Goal: Find specific page/section: Find specific page/section

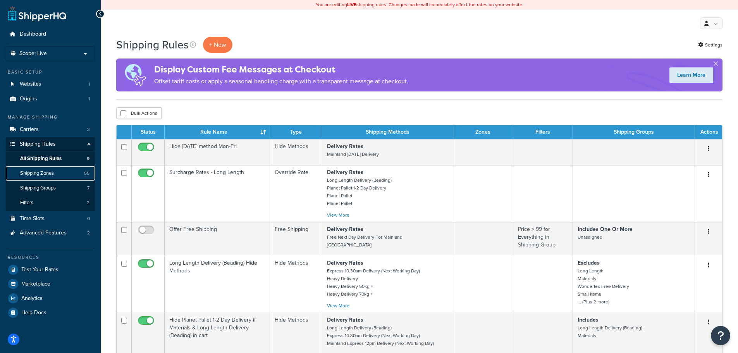
click at [61, 177] on link "Shipping Zones 55" at bounding box center [50, 173] width 89 height 14
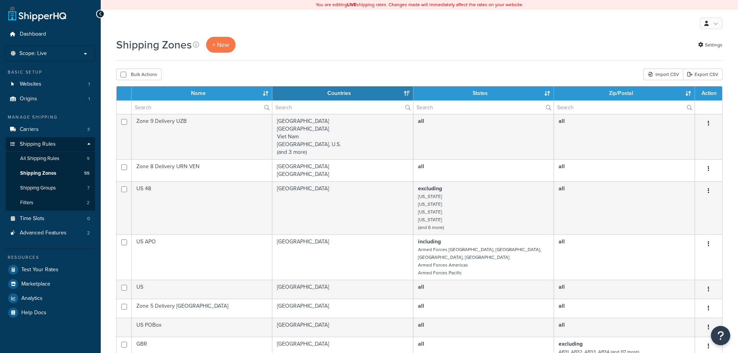
select select "15"
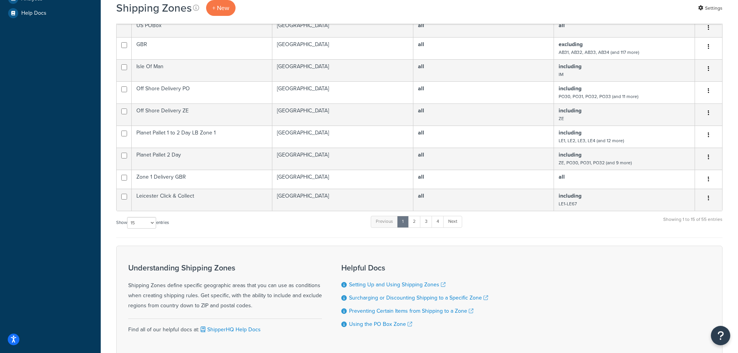
scroll to position [305, 0]
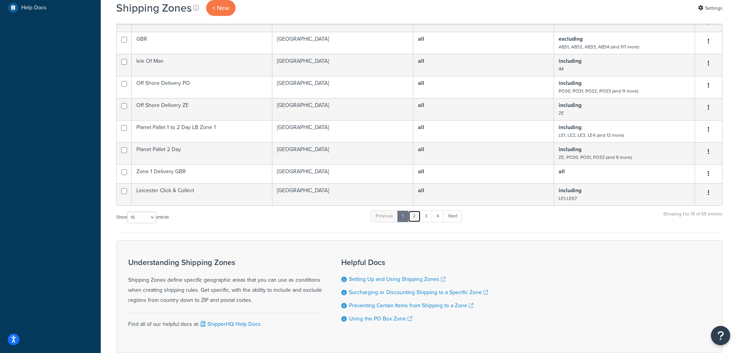
click at [417, 210] on link "2" at bounding box center [414, 216] width 13 height 12
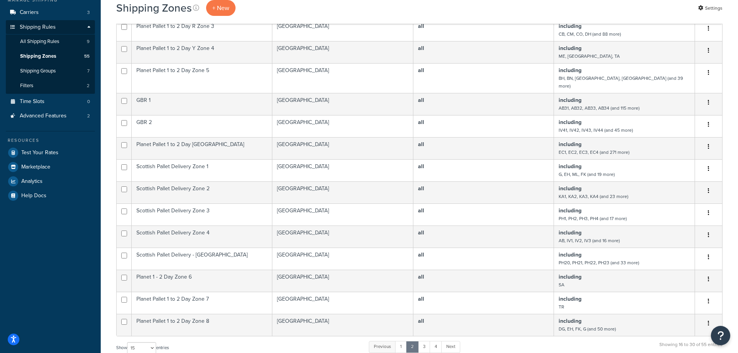
scroll to position [233, 0]
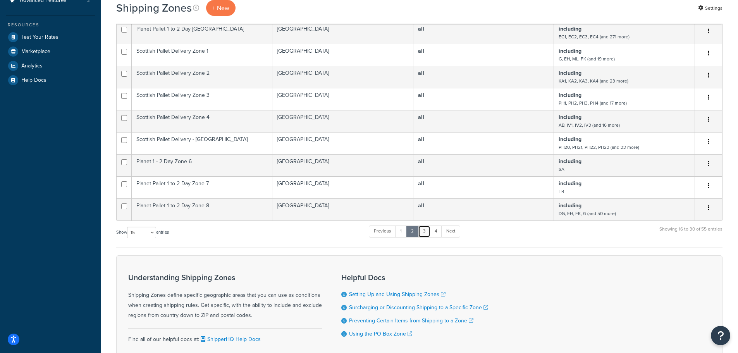
click at [425, 226] on link "3" at bounding box center [424, 232] width 12 height 12
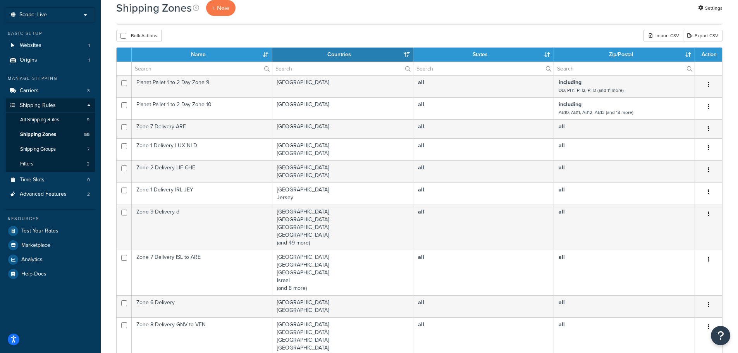
scroll to position [310, 0]
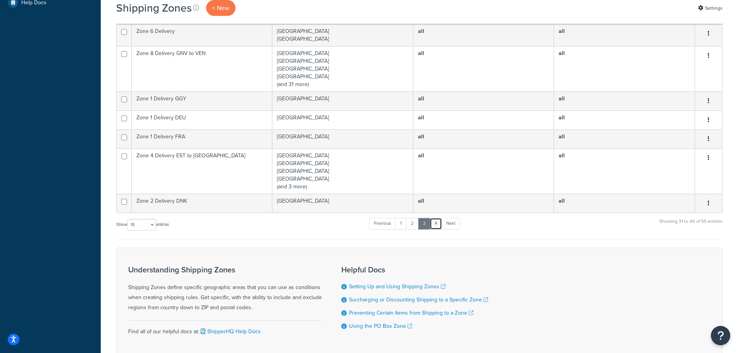
click at [436, 224] on link "4" at bounding box center [436, 224] width 12 height 12
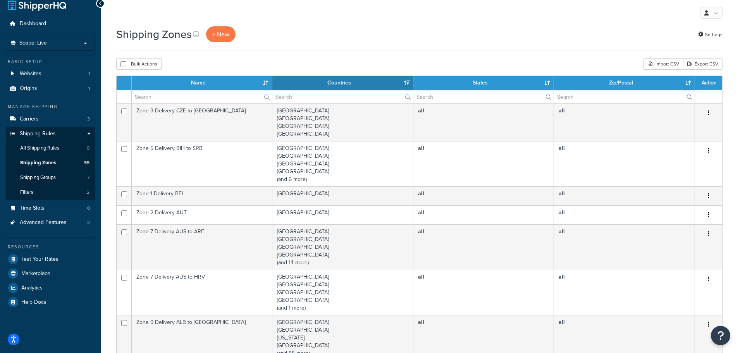
scroll to position [0, 0]
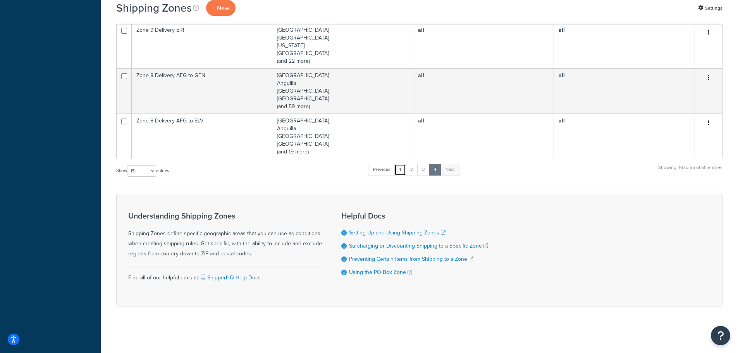
click at [403, 169] on link "1" at bounding box center [401, 170] width 12 height 12
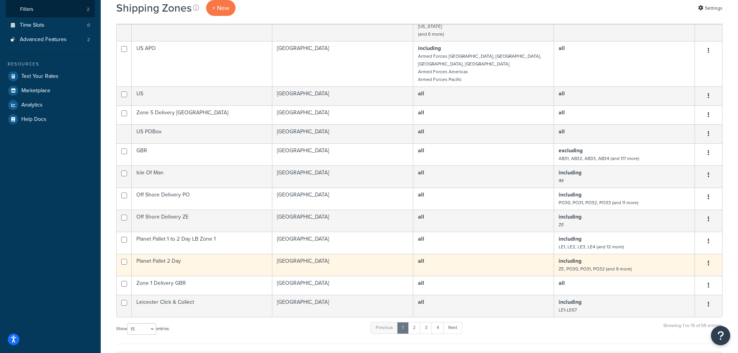
scroll to position [194, 0]
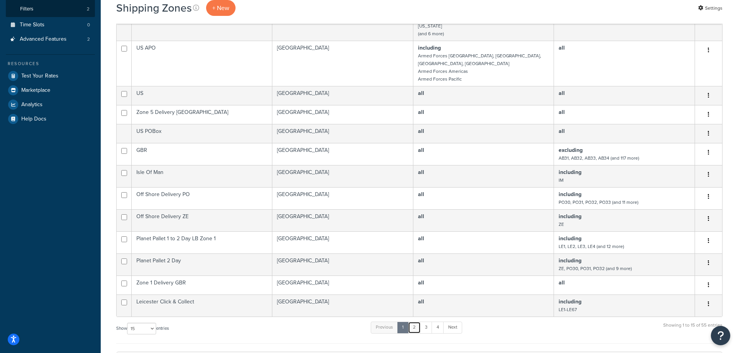
click at [417, 322] on link "2" at bounding box center [414, 328] width 13 height 12
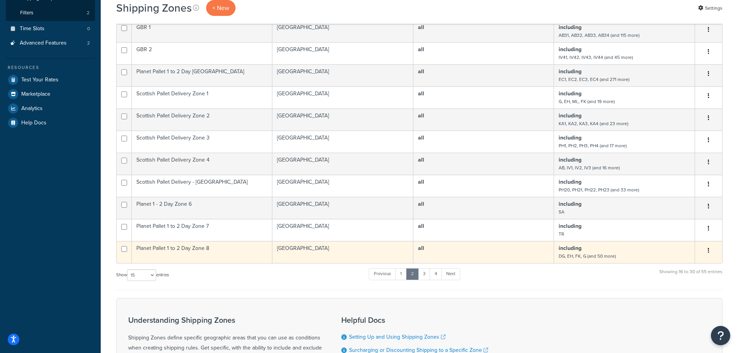
scroll to position [233, 0]
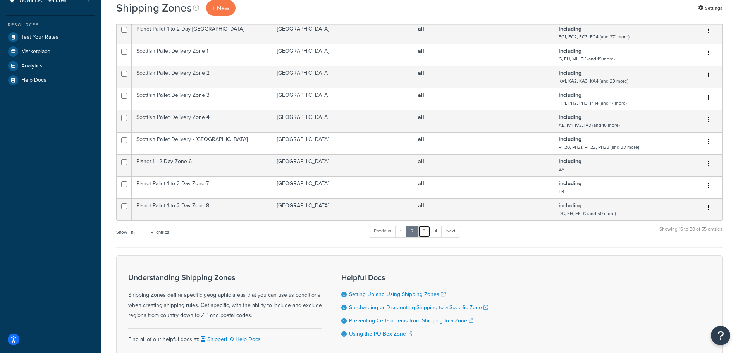
click at [425, 226] on link "3" at bounding box center [424, 232] width 12 height 12
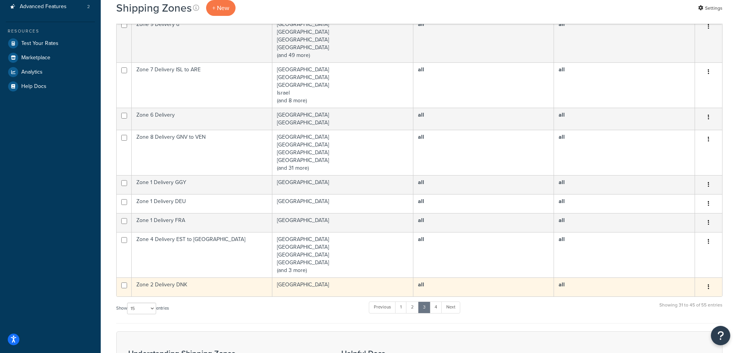
scroll to position [271, 0]
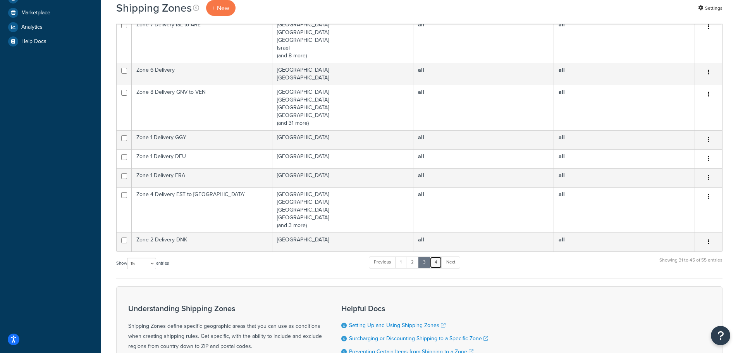
click at [437, 265] on link "4" at bounding box center [436, 263] width 12 height 12
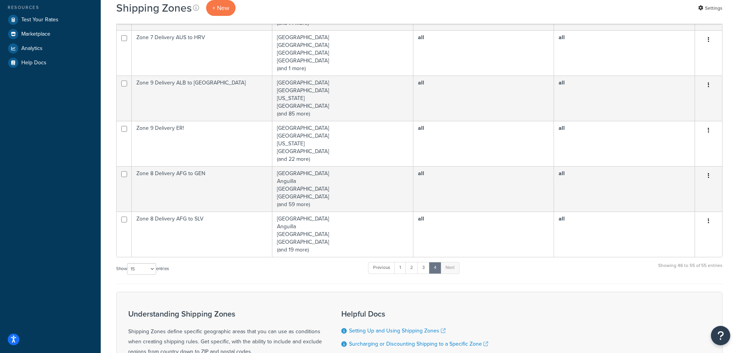
scroll to position [310, 0]
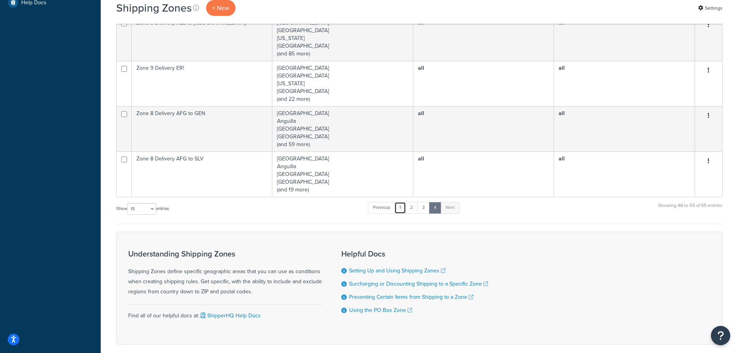
click at [403, 209] on link "1" at bounding box center [401, 208] width 12 height 12
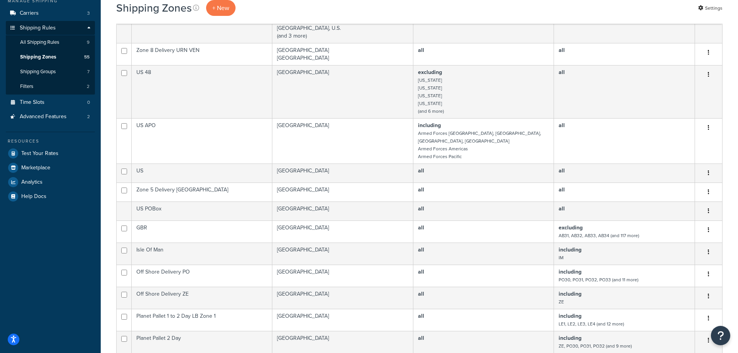
scroll to position [0, 0]
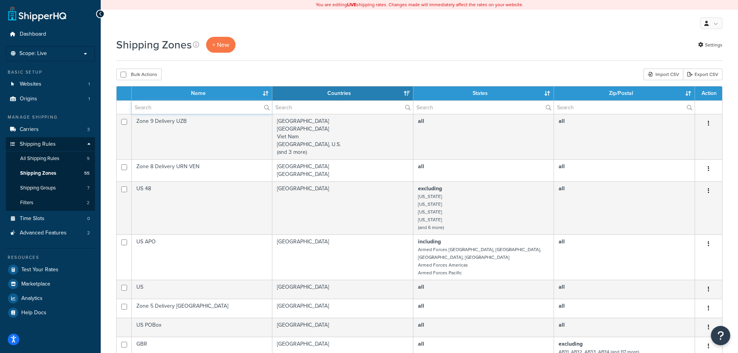
click at [157, 108] on input "text" at bounding box center [202, 107] width 140 height 13
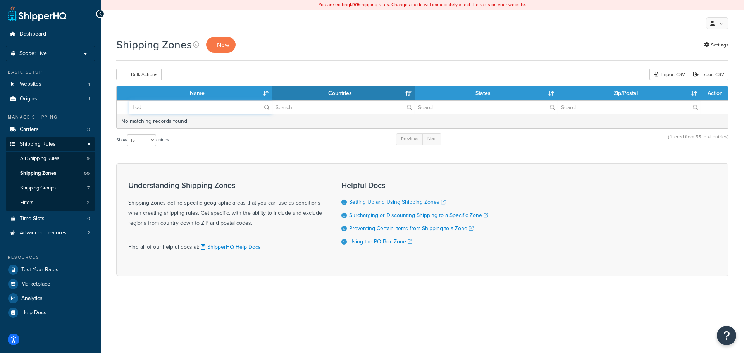
type input "Lo"
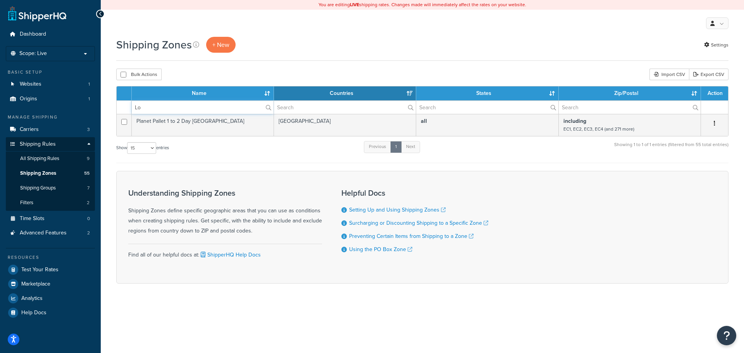
drag, startPoint x: 145, startPoint y: 107, endPoint x: 113, endPoint y: 106, distance: 32.2
click at [113, 106] on div "Shipping Zones + New Settings Bulk Actions Duplicate Delete Import CSV Export C…" at bounding box center [422, 174] width 643 height 274
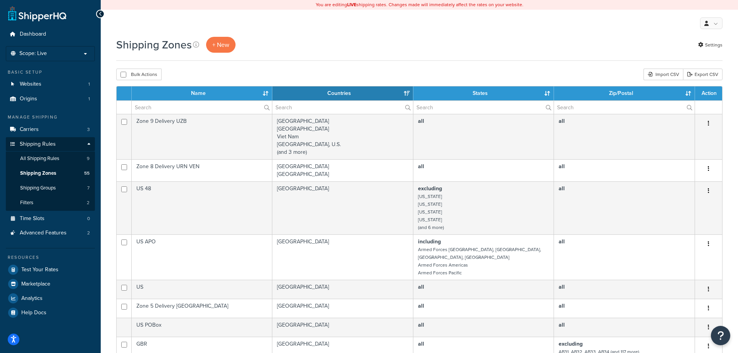
drag, startPoint x: 46, startPoint y: 161, endPoint x: 183, endPoint y: 69, distance: 164.7
click at [183, 69] on div "Bulk Actions Duplicate Delete Import CSV Export CSV" at bounding box center [419, 75] width 607 height 12
drag, startPoint x: 30, startPoint y: 179, endPoint x: 243, endPoint y: 71, distance: 238.5
click at [243, 71] on div "Bulk Actions Duplicate Delete Import CSV Export CSV" at bounding box center [419, 75] width 607 height 12
